Goal: Task Accomplishment & Management: Manage account settings

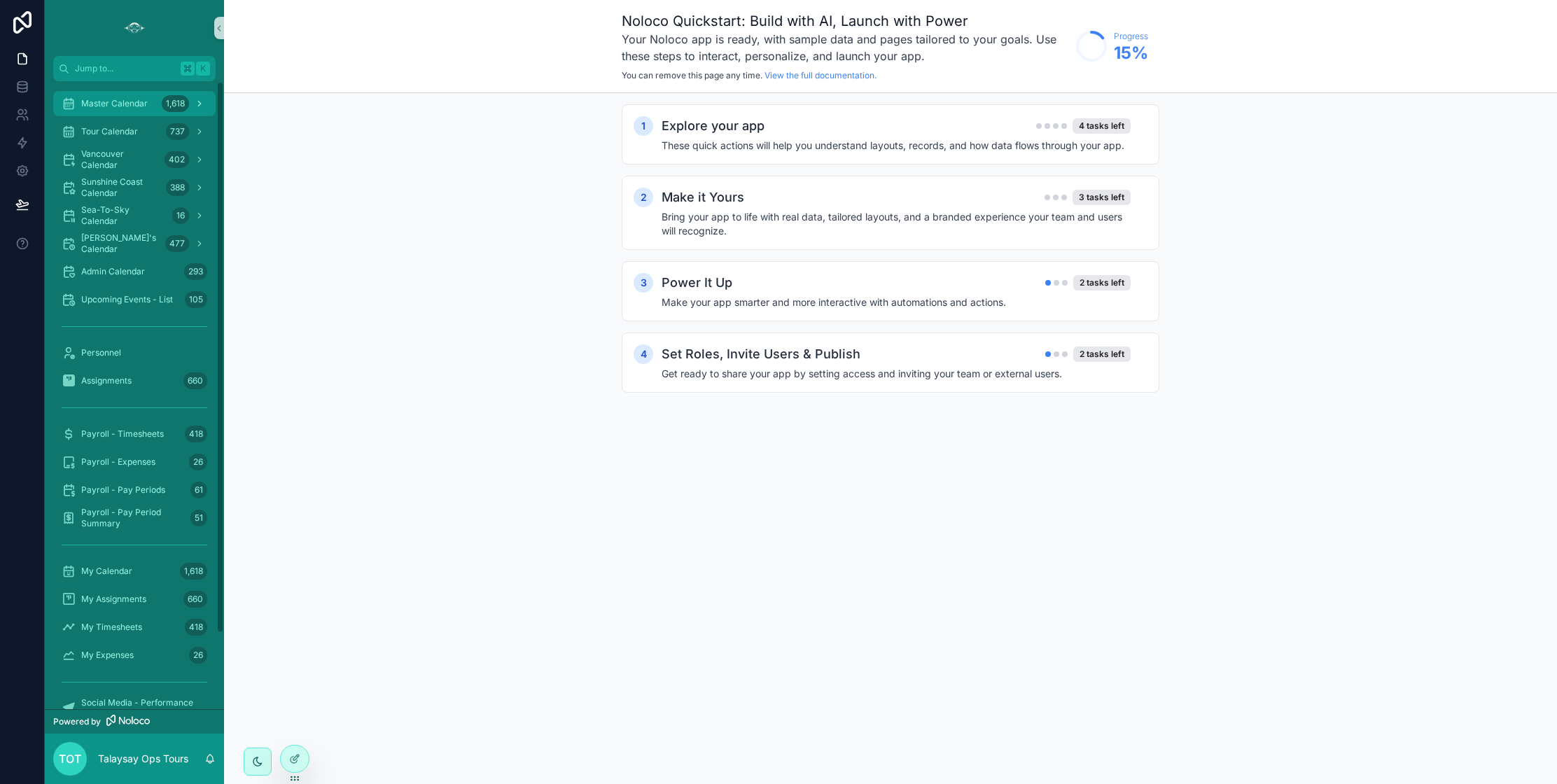
drag, startPoint x: 114, startPoint y: 105, endPoint x: 120, endPoint y: 113, distance: 10.0
click at [114, 105] on span "Master Calendar" at bounding box center [114, 104] width 66 height 11
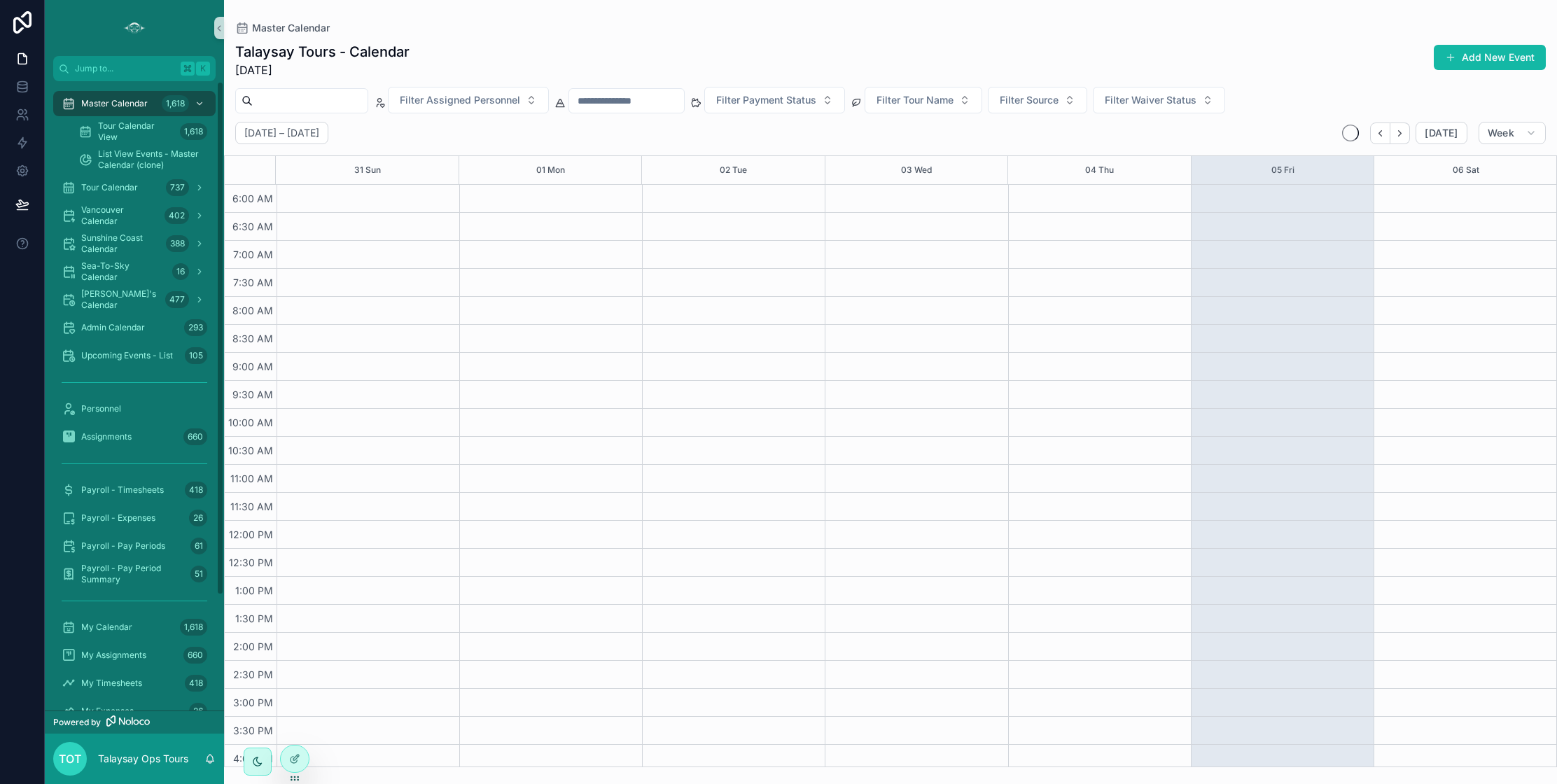
scroll to position [259, 0]
click at [130, 247] on span "Sunshine Coast Calendar" at bounding box center [121, 244] width 79 height 23
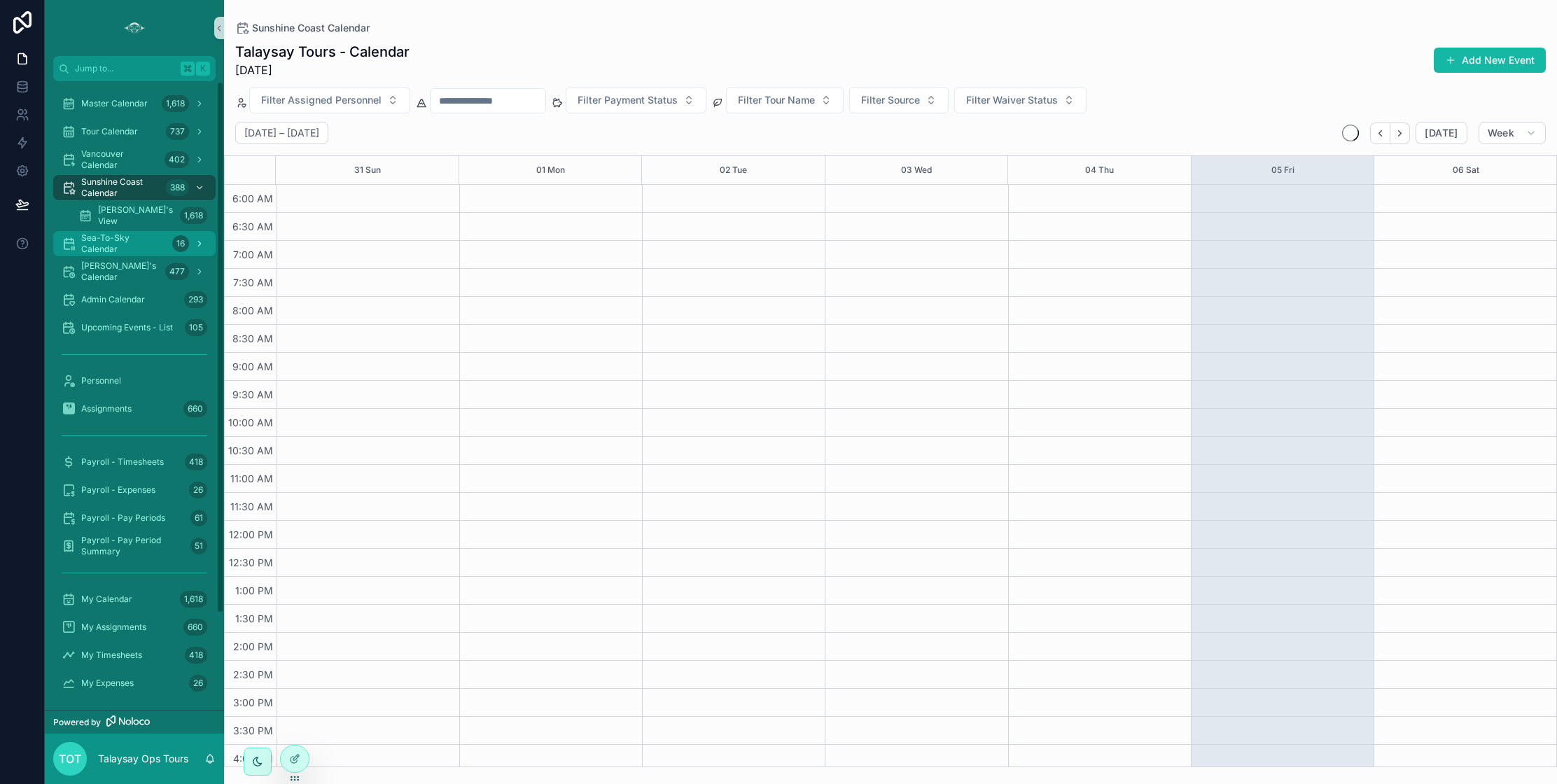
scroll to position [259, 0]
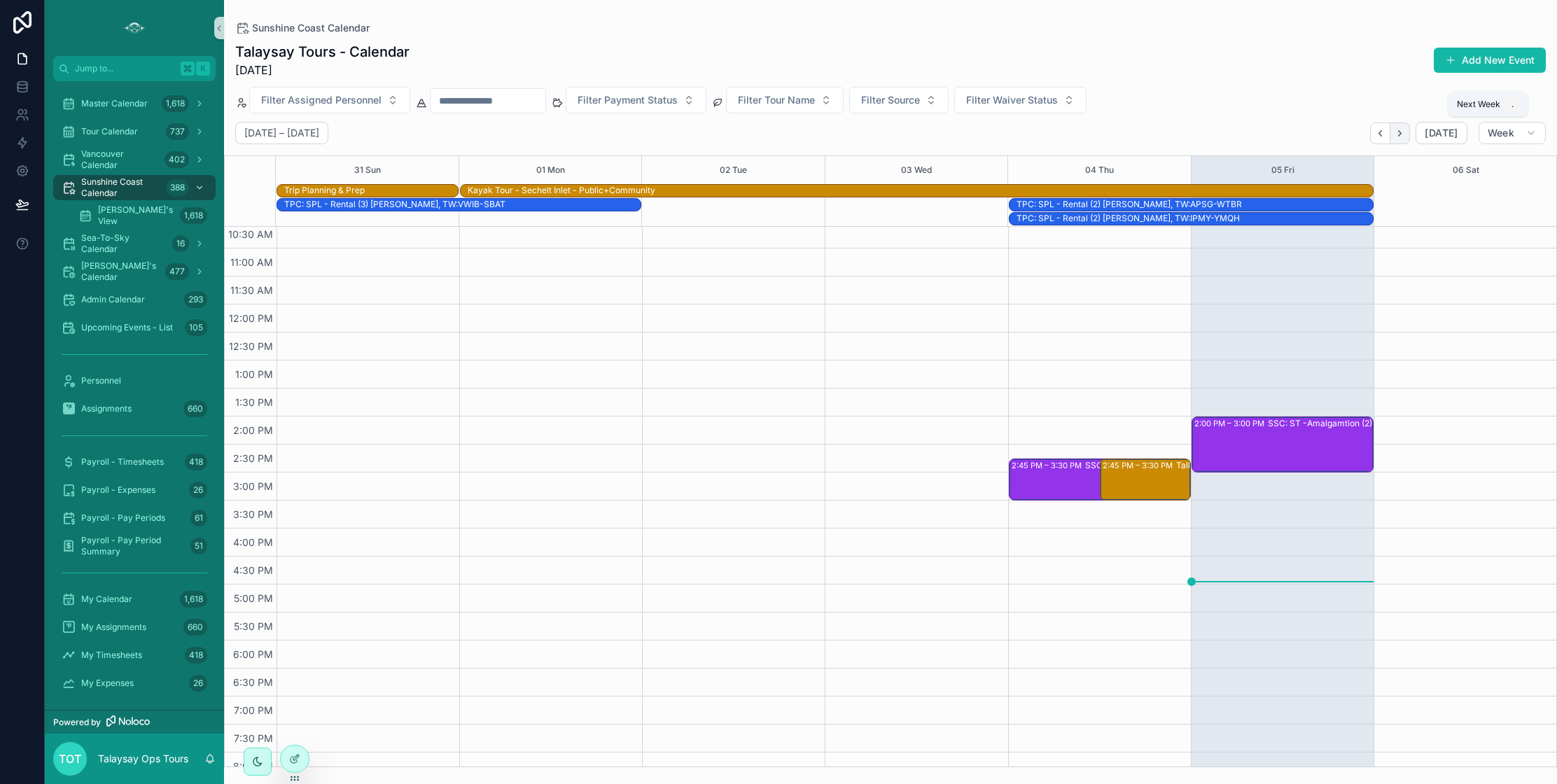
click at [1404, 135] on icon "Next" at bounding box center [1399, 133] width 11 height 11
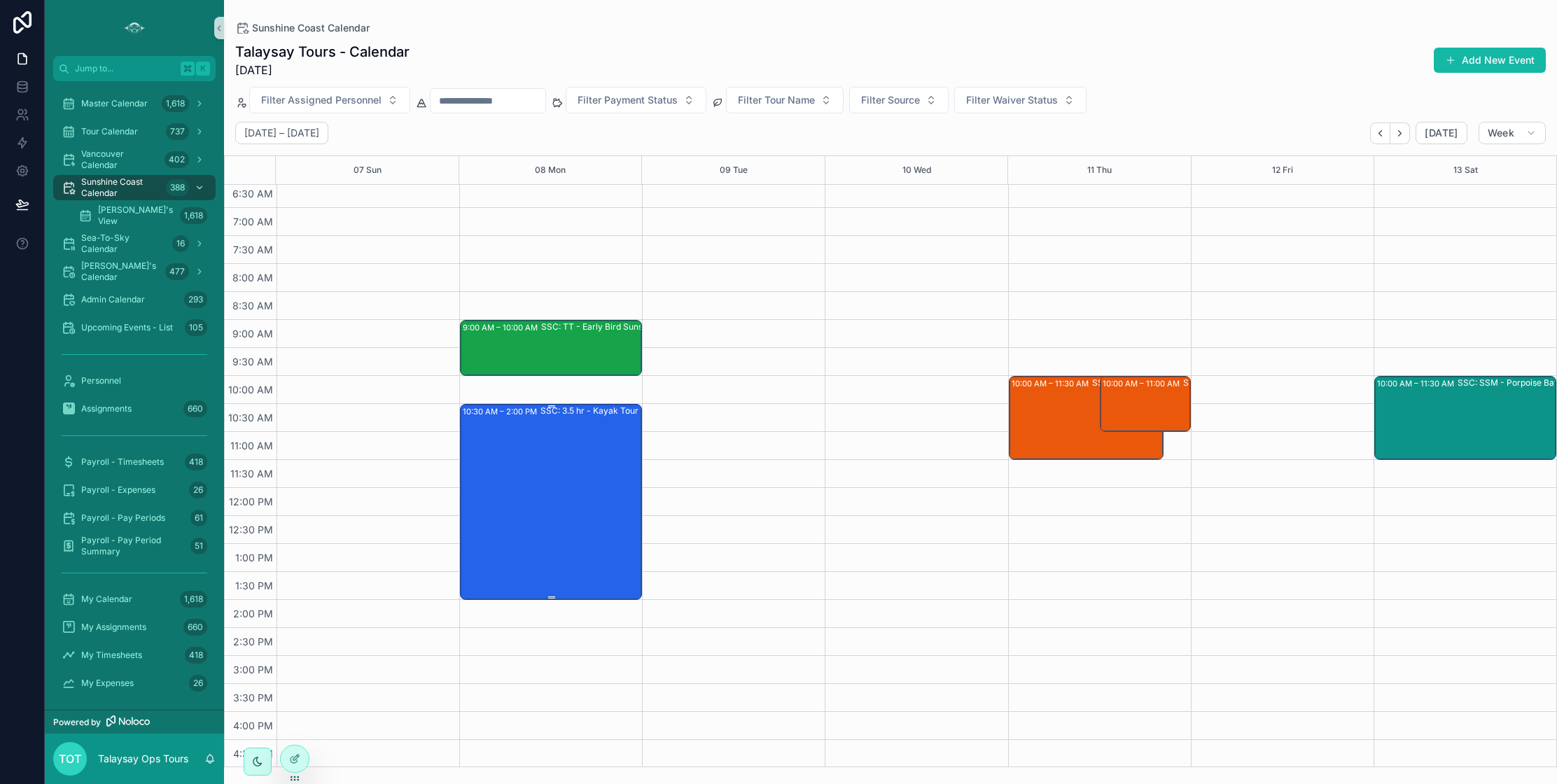
scroll to position [34, 0]
click at [567, 347] on div "SSC: TT - Early Bird Sunshine Coast (2) [PERSON_NAME], TW:PTUT-JNIC" at bounding box center [630, 346] width 178 height 53
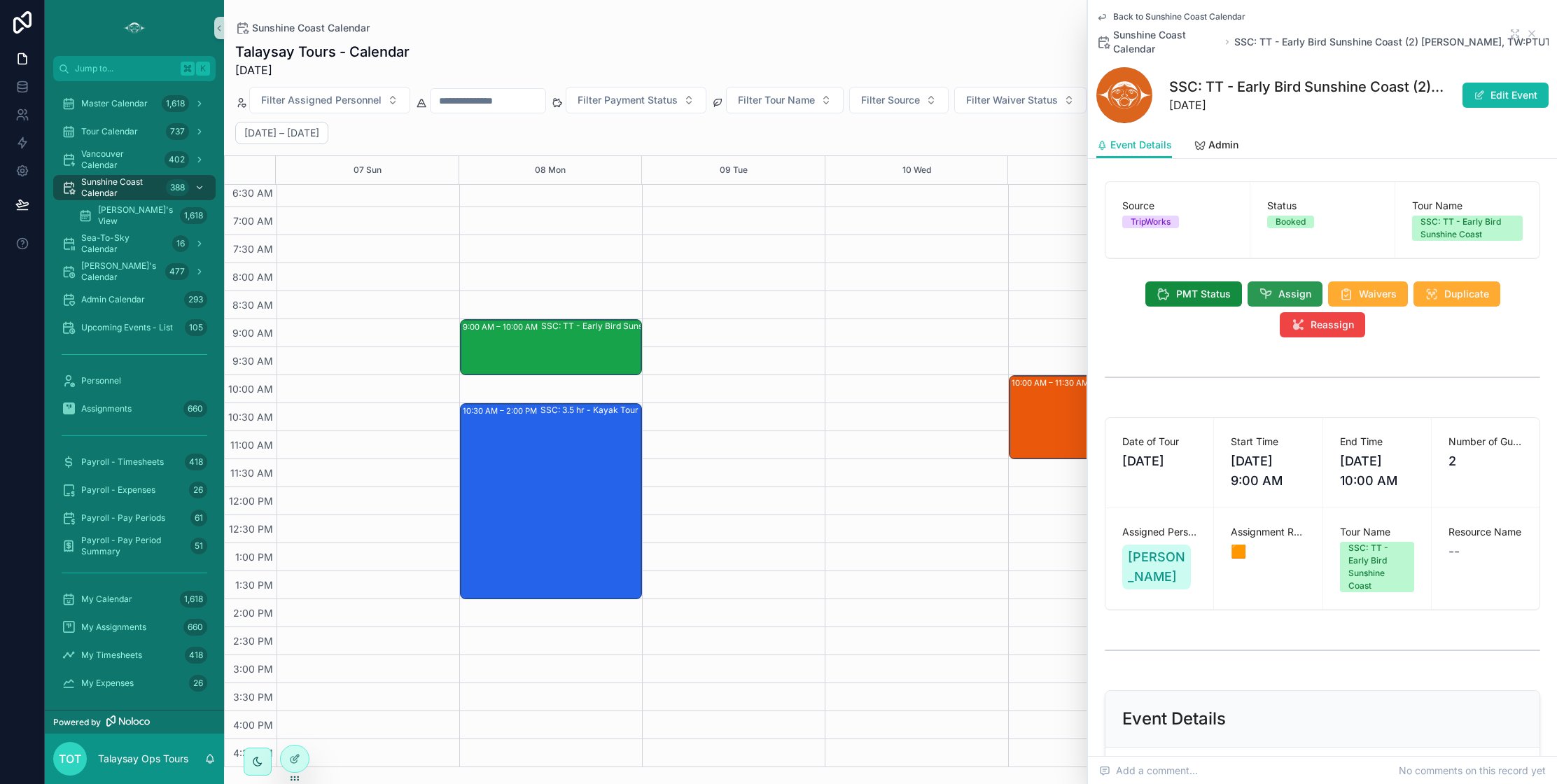
click at [1269, 291] on icon "scrollable content" at bounding box center [1266, 294] width 14 height 14
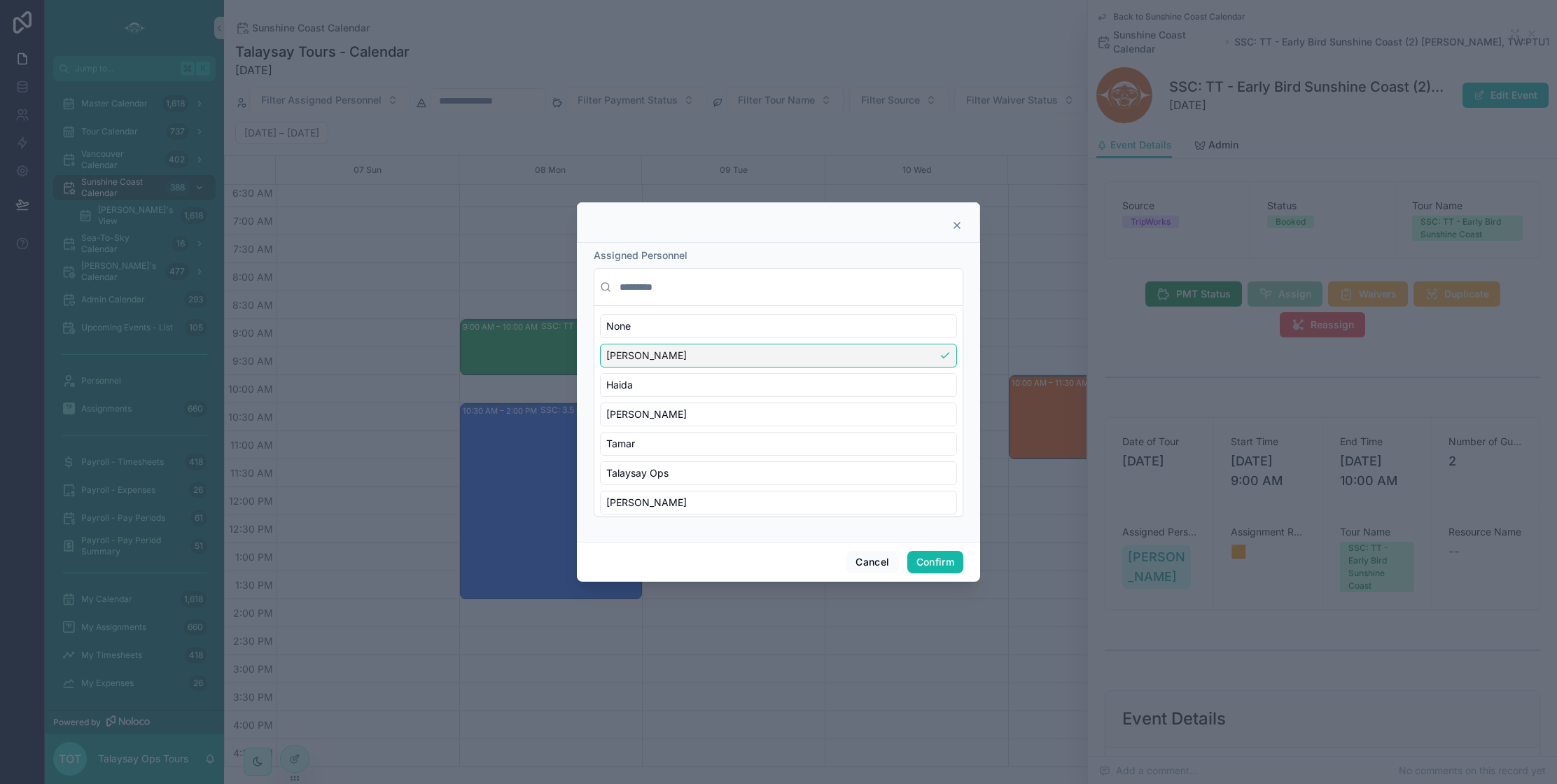
click at [725, 358] on div "[PERSON_NAME]" at bounding box center [778, 356] width 357 height 24
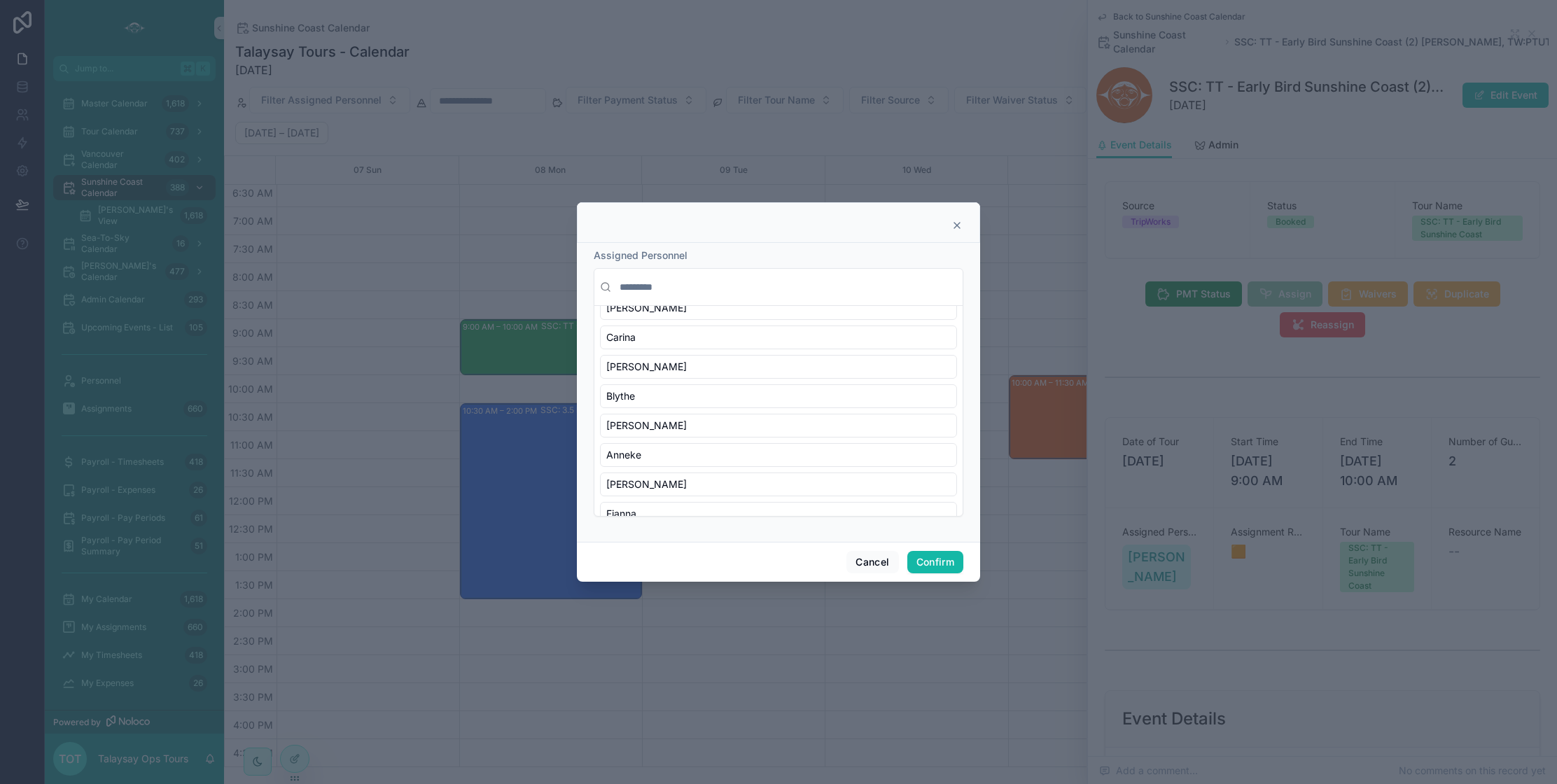
scroll to position [268, 0]
click at [723, 436] on div "Anneke" at bounding box center [778, 441] width 357 height 24
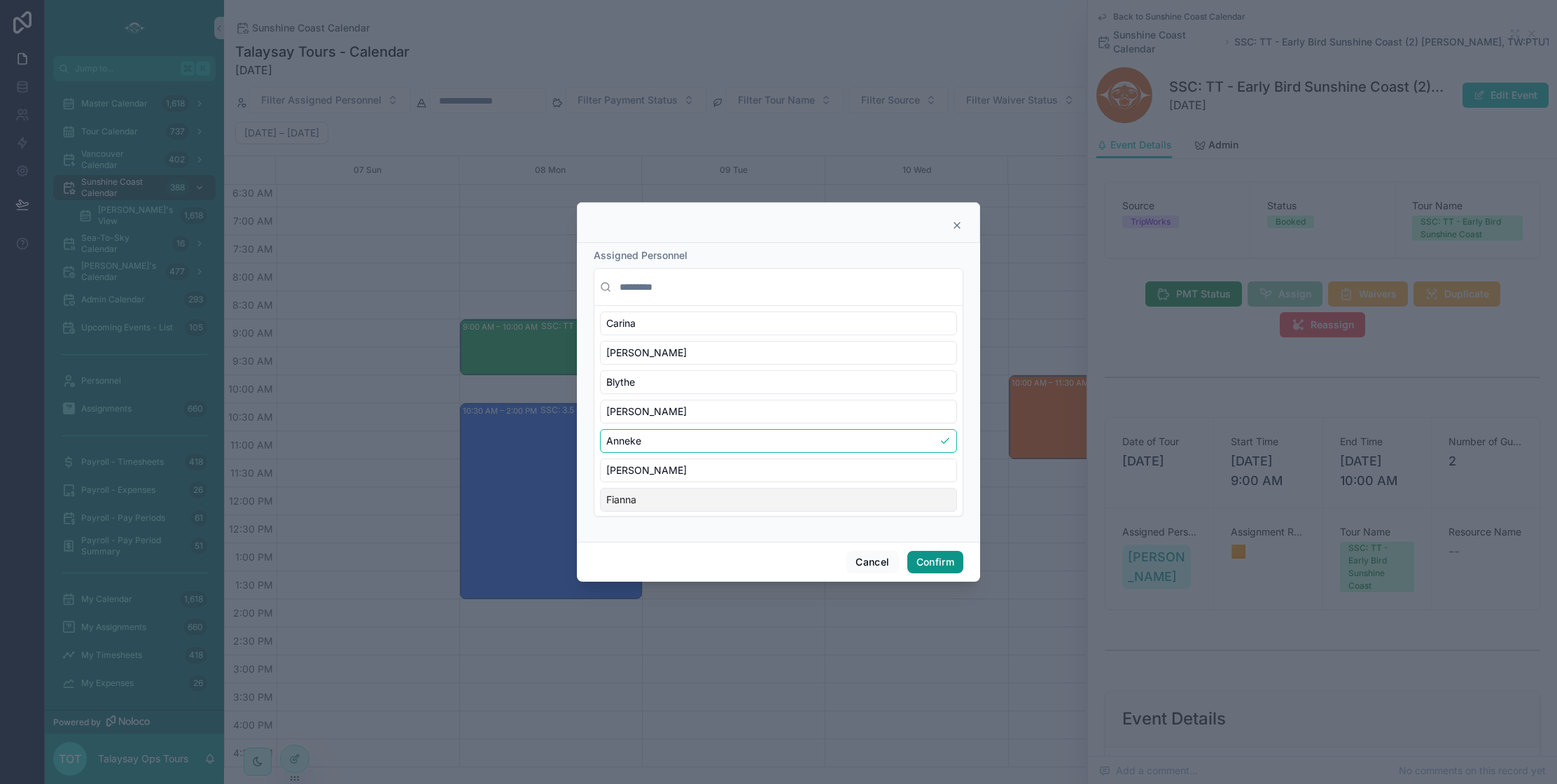
click at [923, 560] on button "Confirm" at bounding box center [935, 562] width 56 height 23
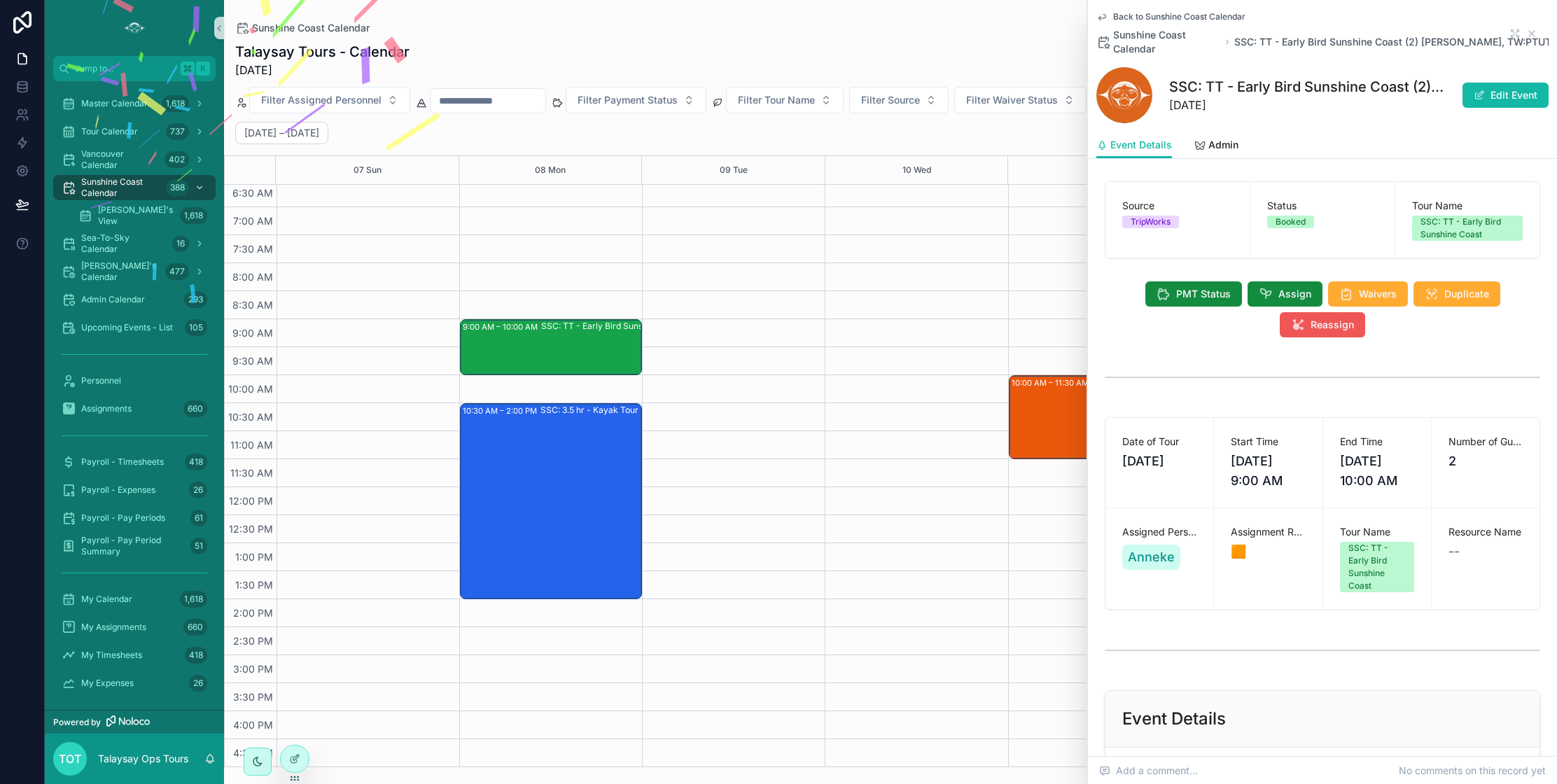
click at [1339, 331] on span "Reassign" at bounding box center [1332, 325] width 43 height 14
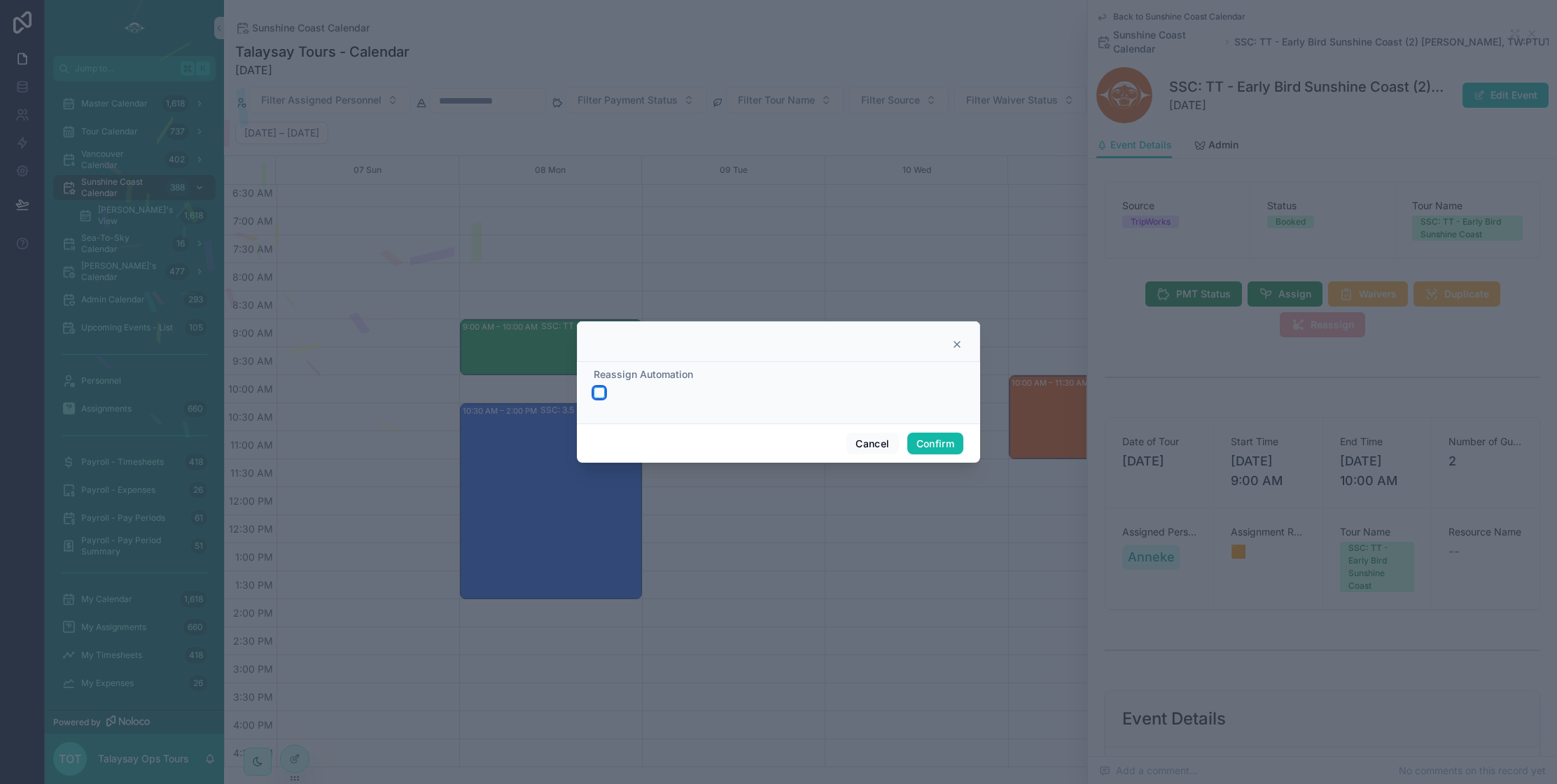
click at [596, 391] on button "button" at bounding box center [599, 393] width 11 height 11
click at [923, 444] on button "Confirm" at bounding box center [935, 444] width 56 height 23
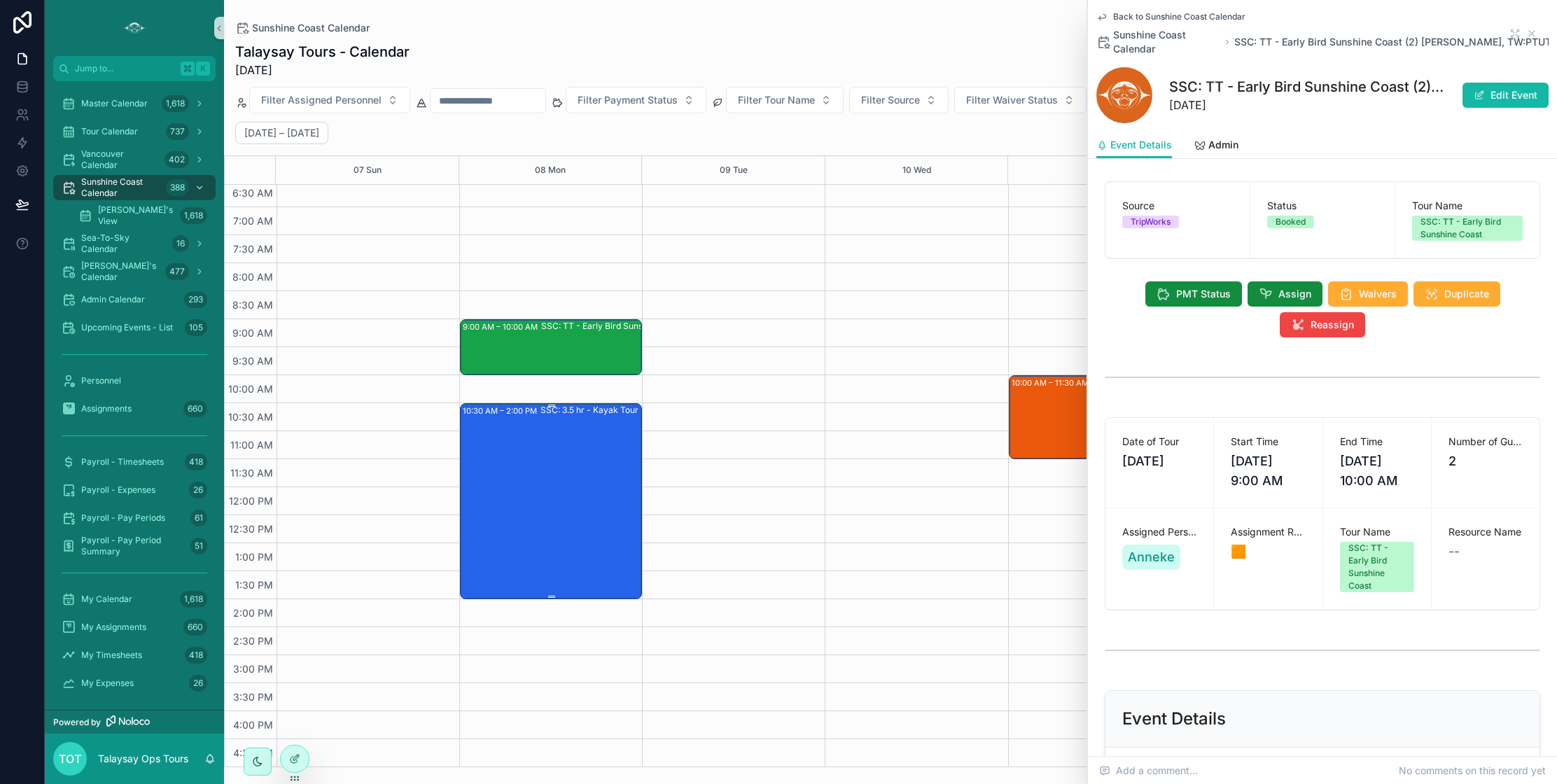
click at [575, 498] on div "SSC: 3.5 hr - Kayak Tour (2) [PERSON_NAME], TW:PTUT-JNIC" at bounding box center [629, 500] width 178 height 193
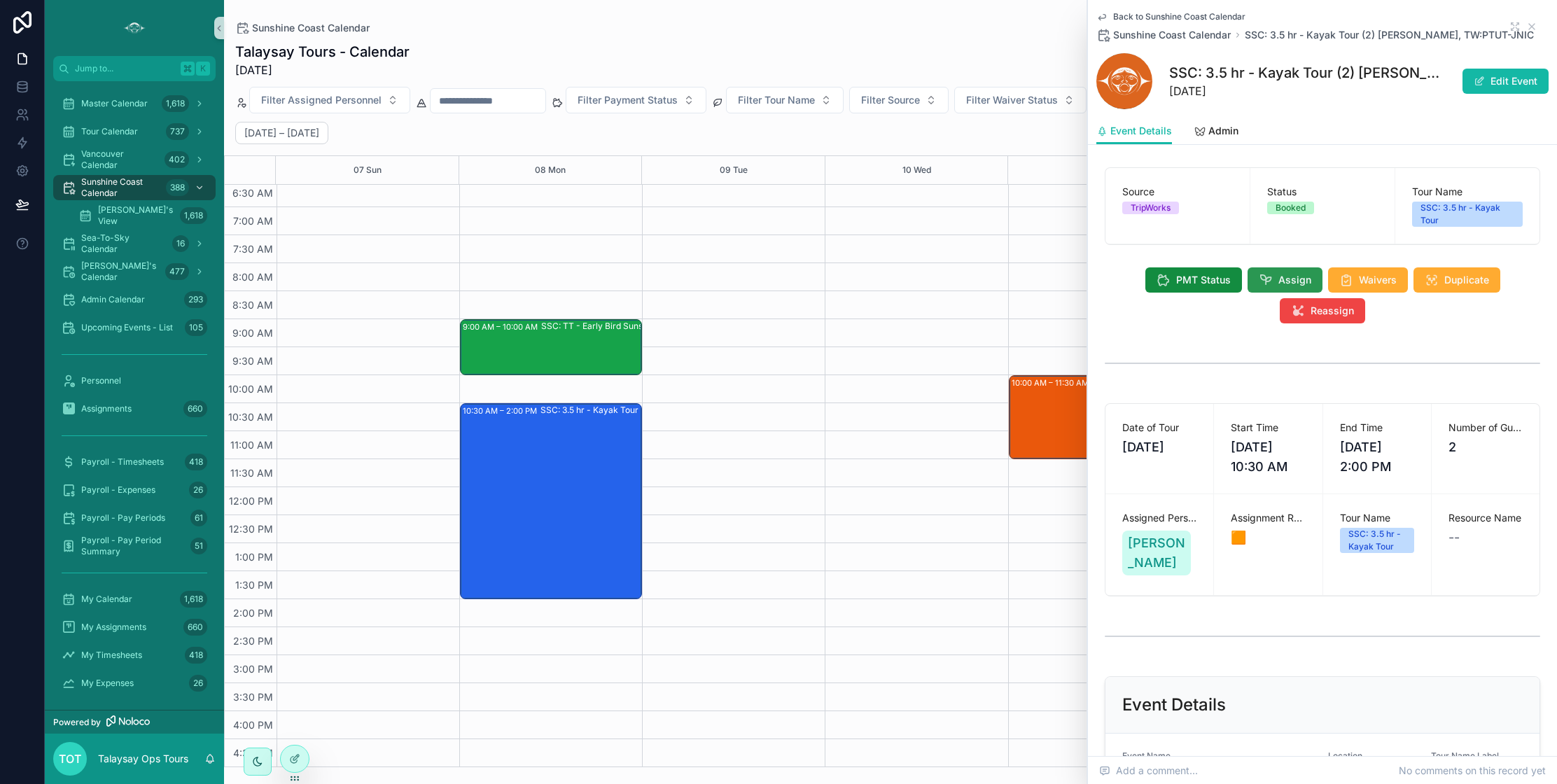
click at [1292, 279] on span "Assign" at bounding box center [1294, 280] width 33 height 14
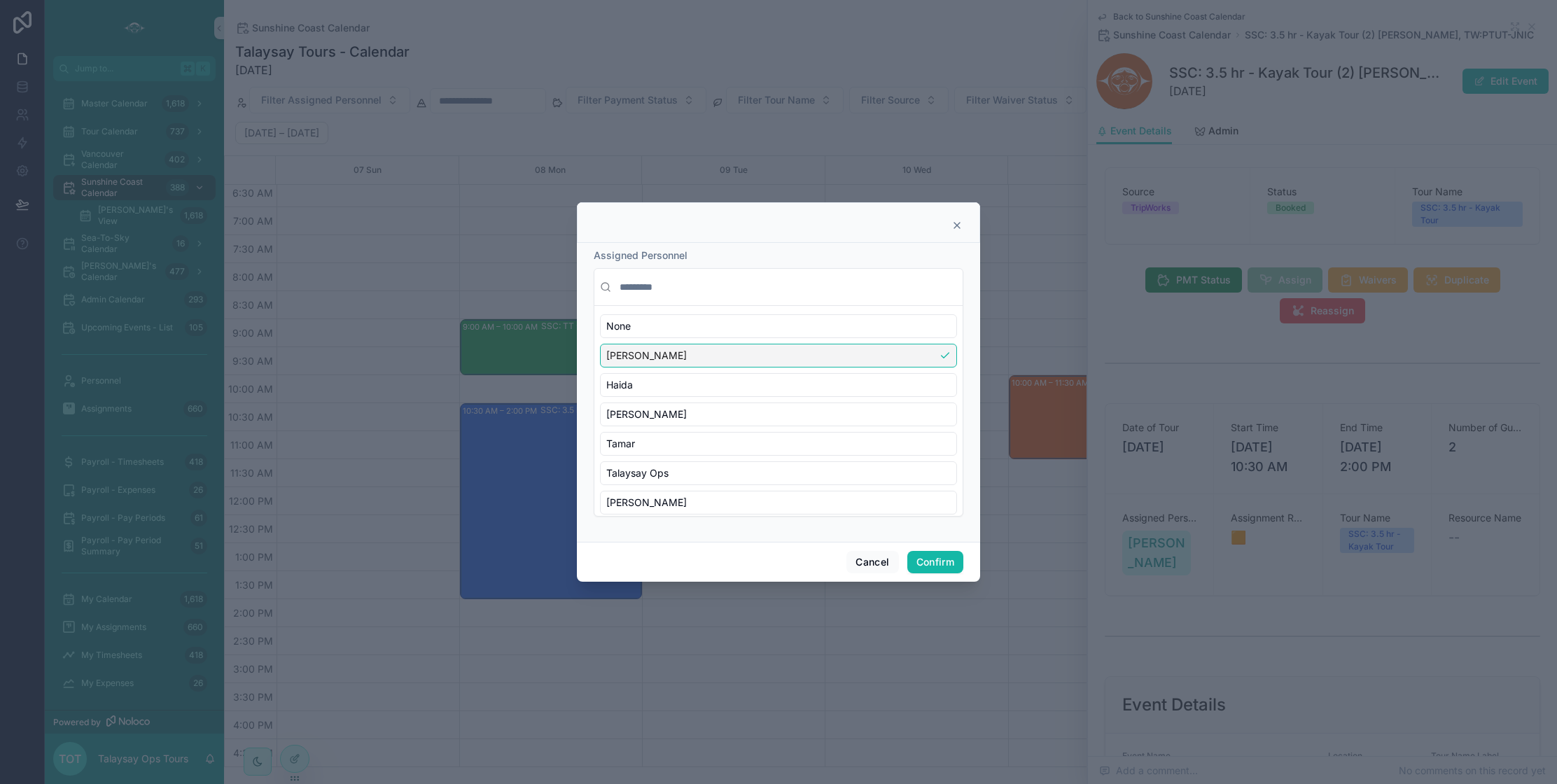
click at [670, 359] on div "[PERSON_NAME]" at bounding box center [778, 356] width 357 height 24
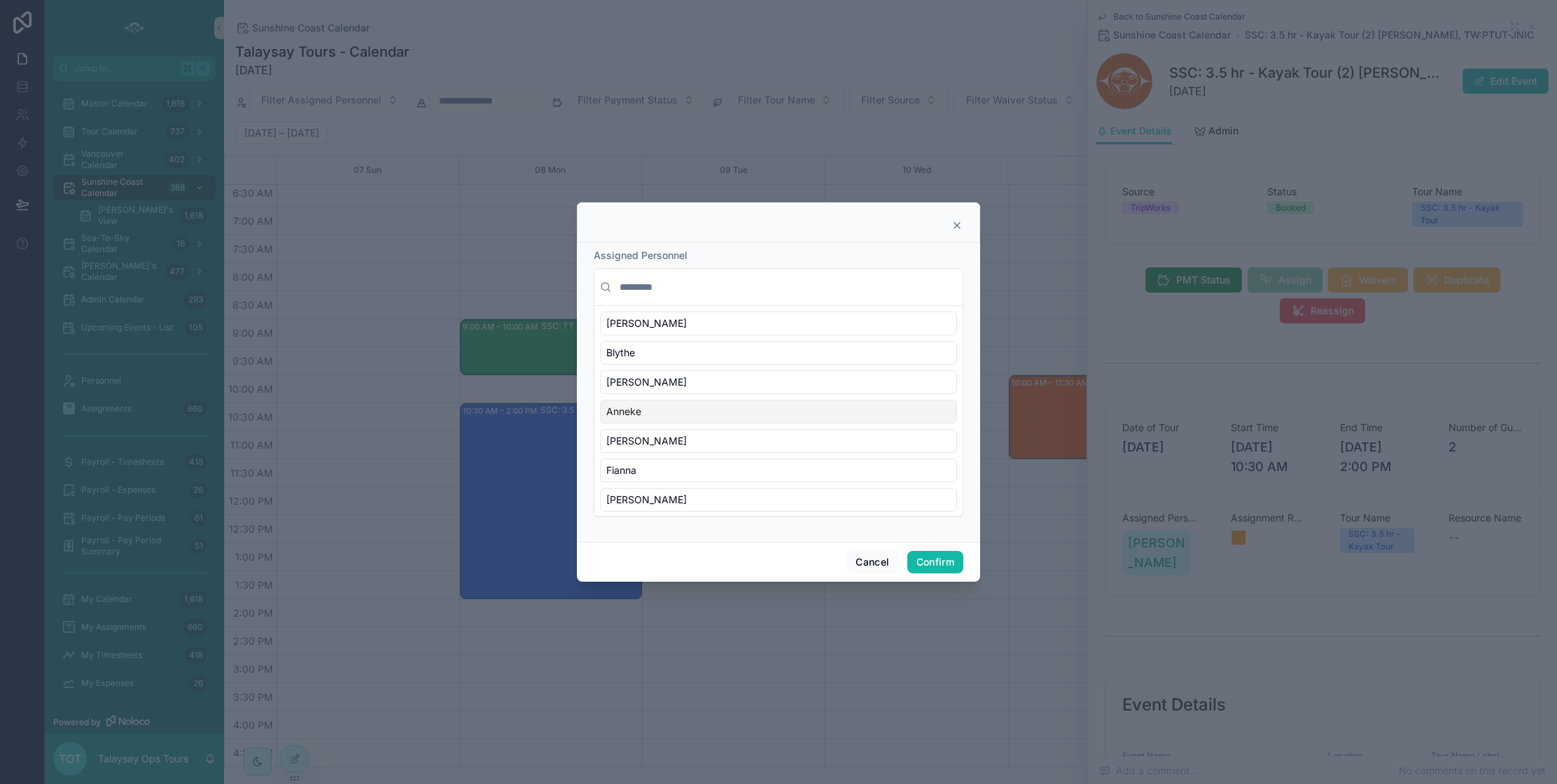
drag, startPoint x: 717, startPoint y: 415, endPoint x: 750, endPoint y: 434, distance: 38.1
click at [717, 415] on div "Anneke" at bounding box center [778, 412] width 357 height 24
click at [944, 566] on button "Confirm" at bounding box center [935, 562] width 56 height 23
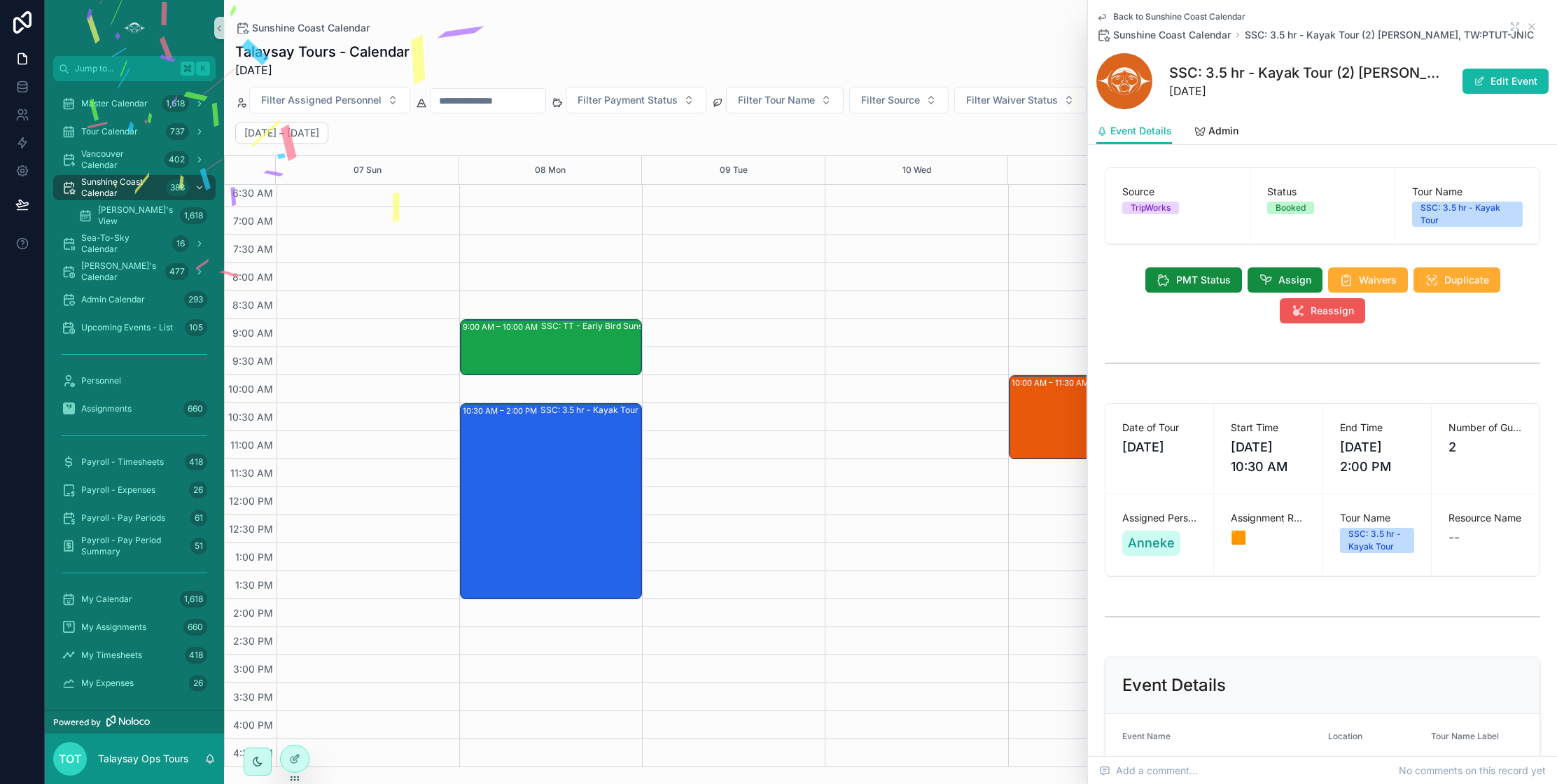
click at [1336, 309] on span "Reassign" at bounding box center [1332, 311] width 43 height 14
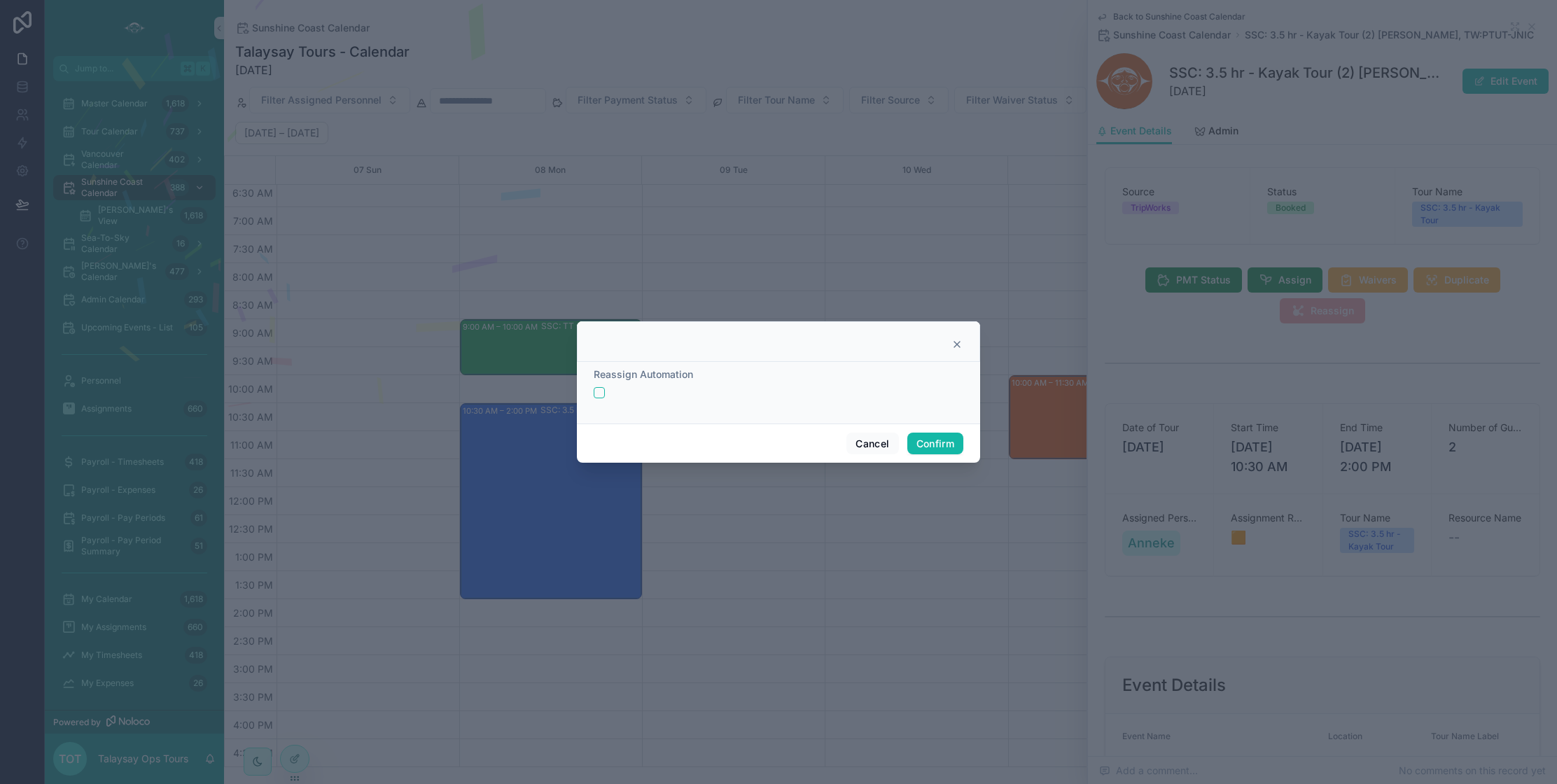
click at [605, 394] on div at bounding box center [778, 393] width 369 height 11
click at [602, 395] on button "button" at bounding box center [599, 393] width 11 height 11
click at [935, 436] on button "Confirm" at bounding box center [935, 444] width 56 height 23
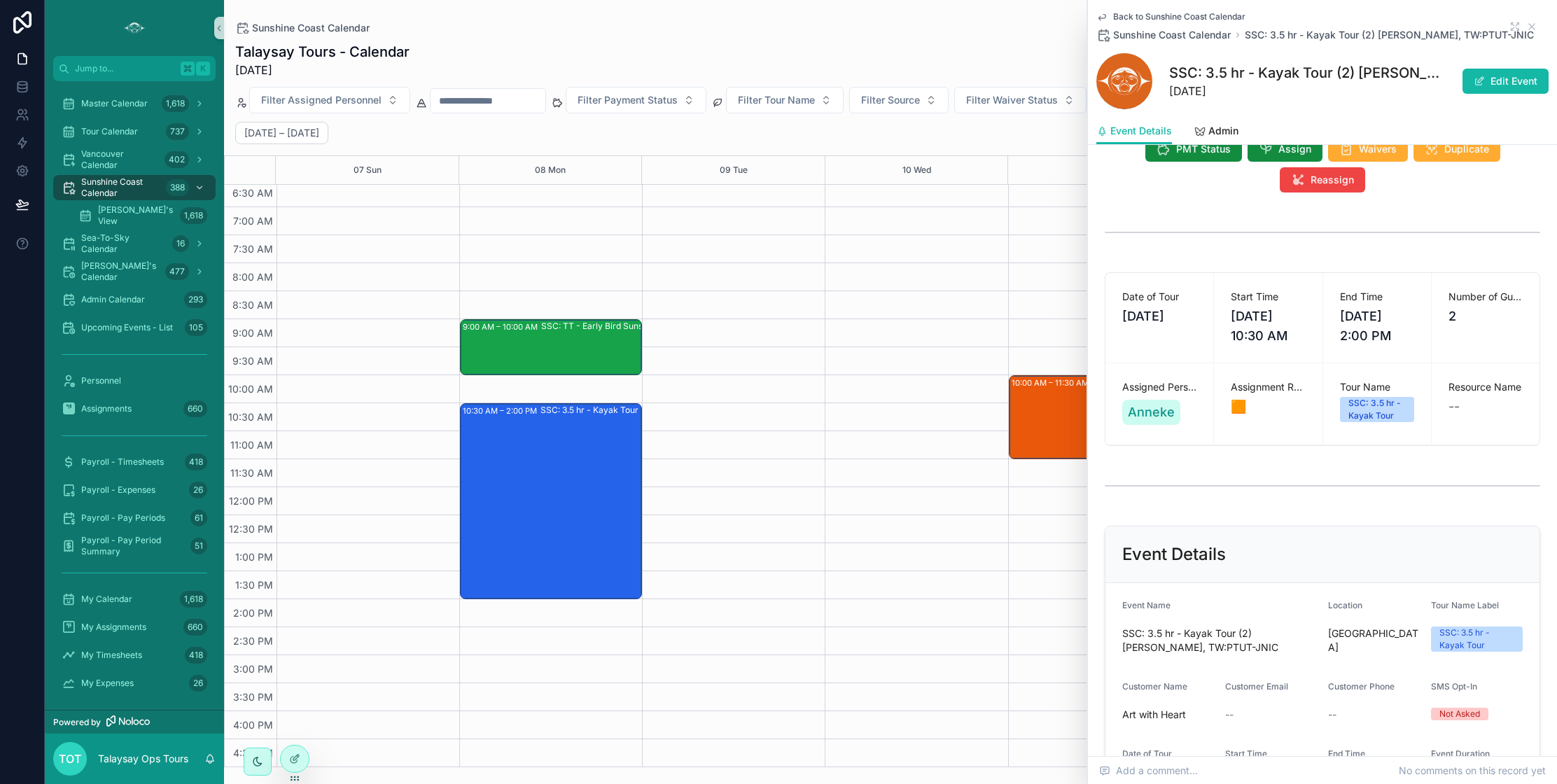
scroll to position [121, 0]
